Goal: Navigation & Orientation: Go to known website

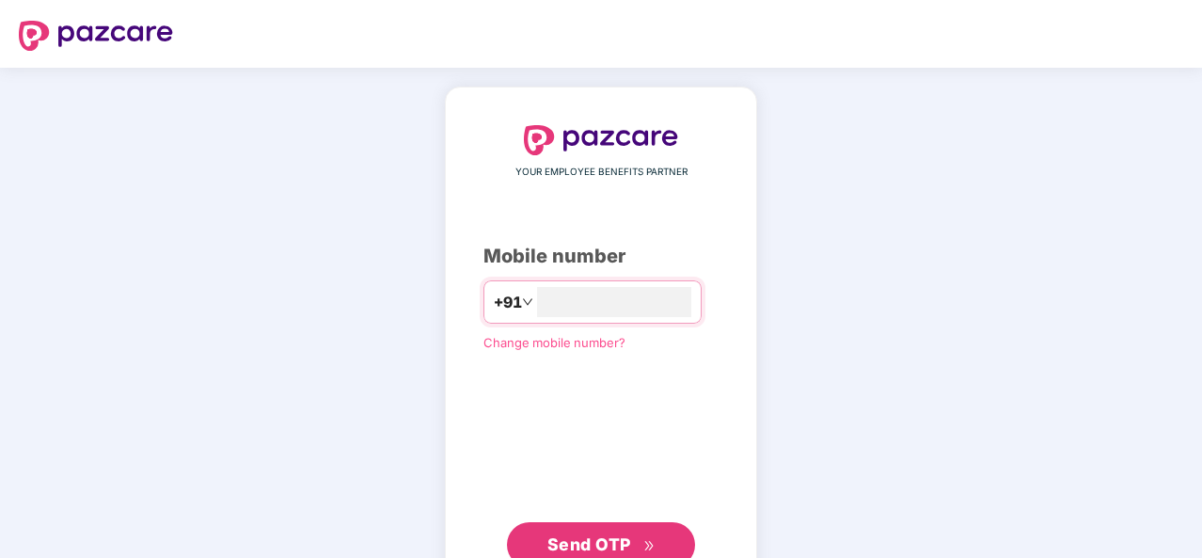
type input "**********"
click at [613, 539] on span "Send OTP" at bounding box center [590, 542] width 84 height 20
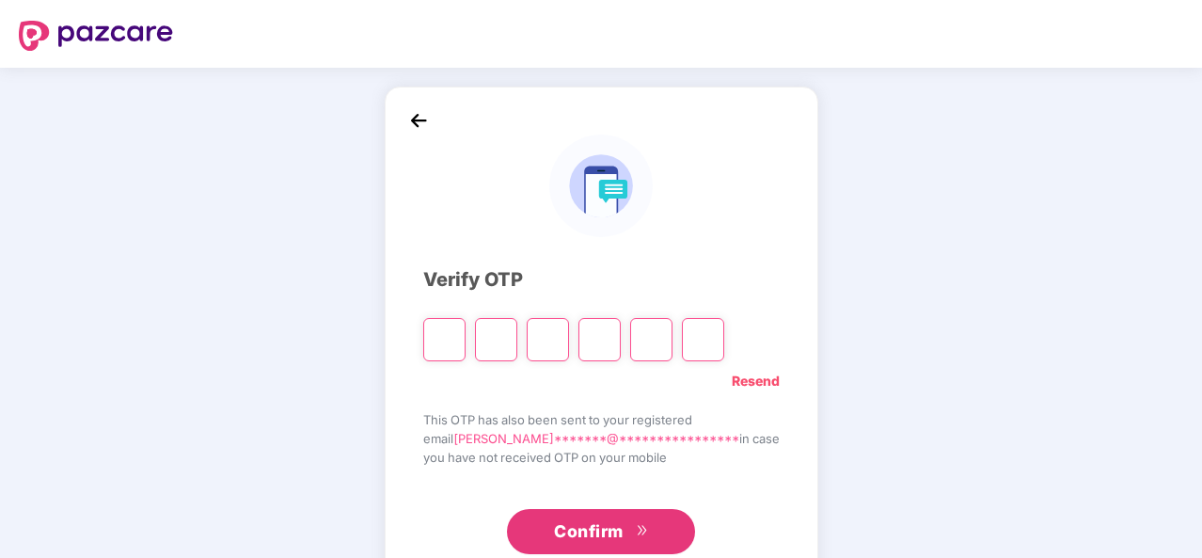
type input "*"
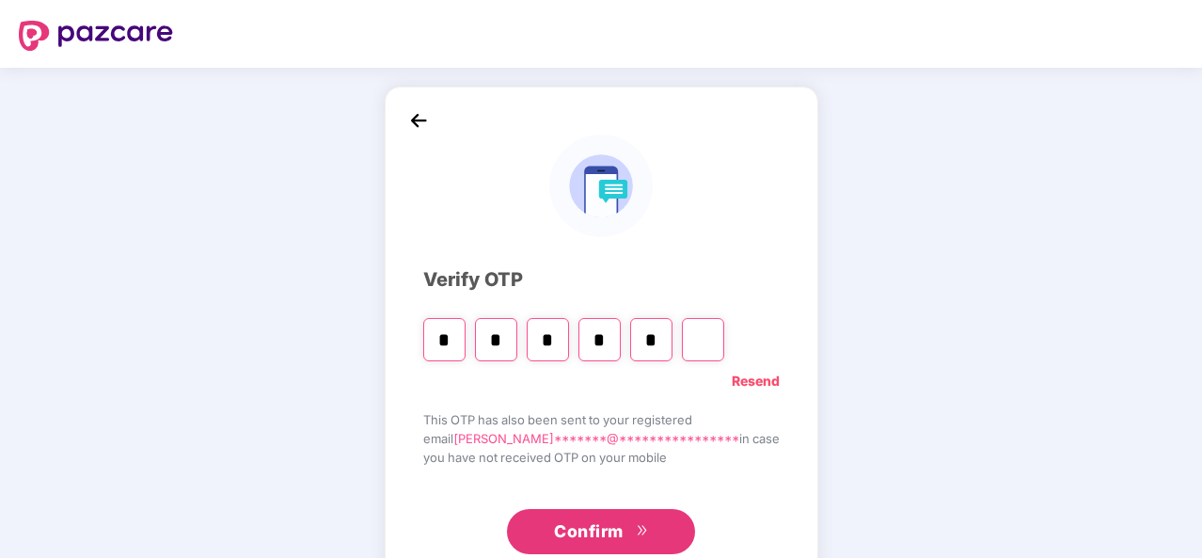
type input "*"
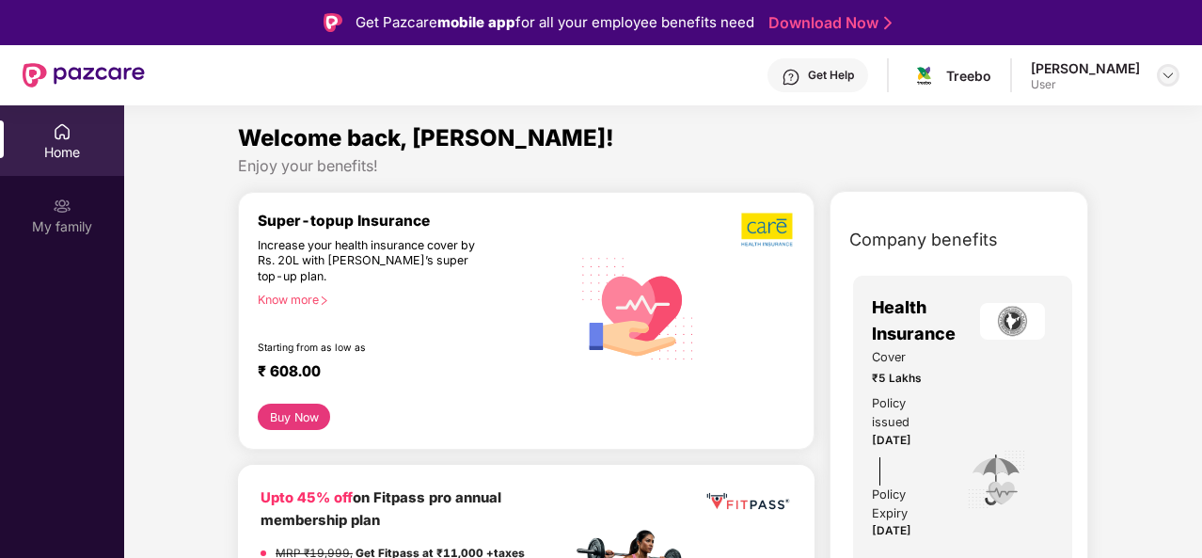
click at [1161, 76] on img at bounding box center [1168, 75] width 15 height 15
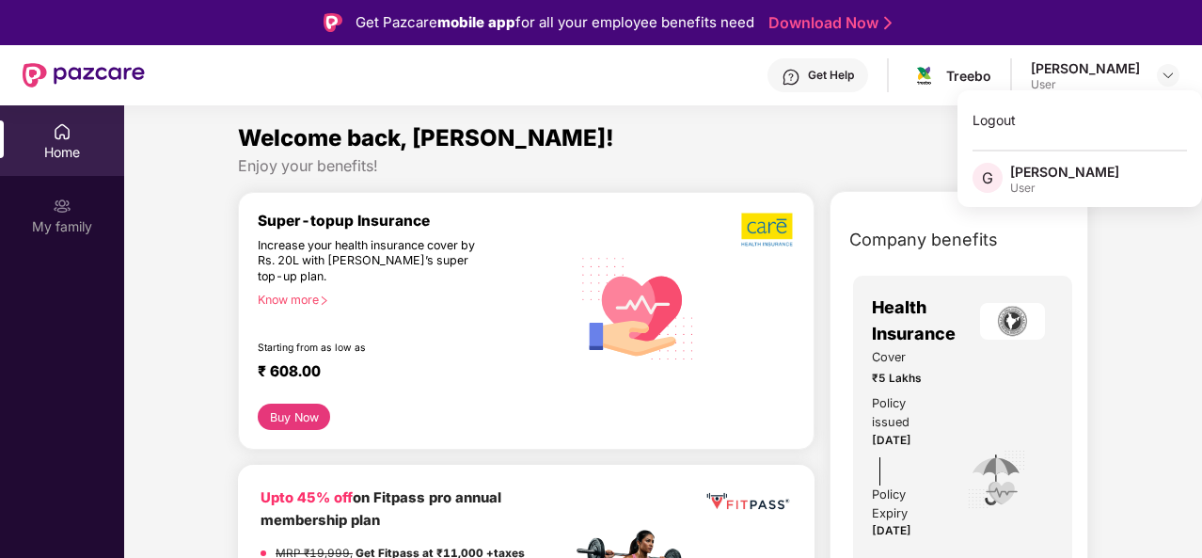
click at [905, 123] on div "Welcome back, [PERSON_NAME]!" at bounding box center [663, 138] width 850 height 36
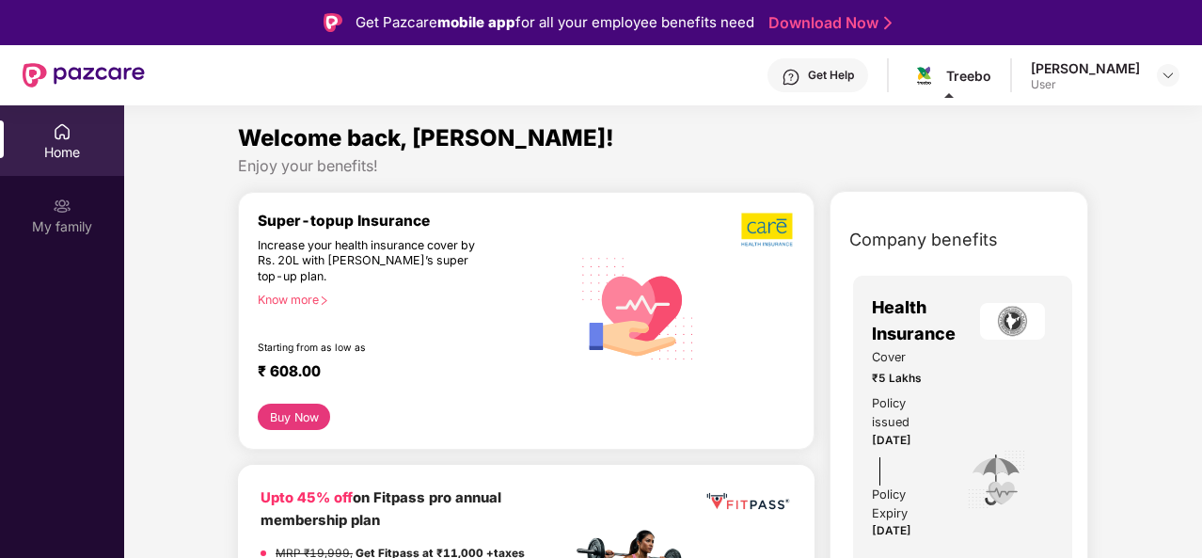
click at [947, 95] on span at bounding box center [949, 95] width 9 height 5
